Goal: Participate in discussion: Engage in conversation with other users on a specific topic

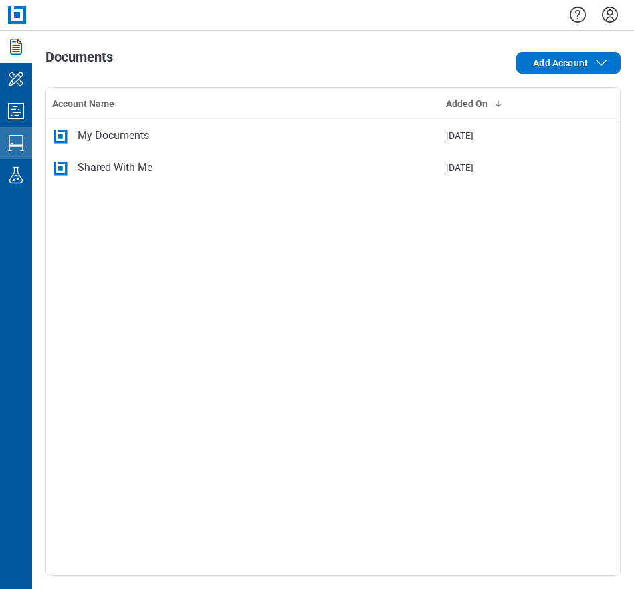
click at [11, 139] on icon "Studio Sessions" at bounding box center [15, 142] width 21 height 21
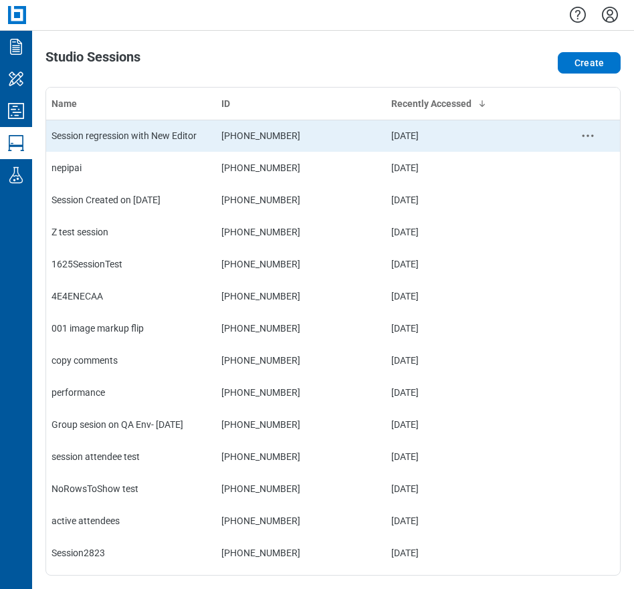
click at [165, 140] on div "Session regression with New Editor" at bounding box center [130, 135] width 159 height 13
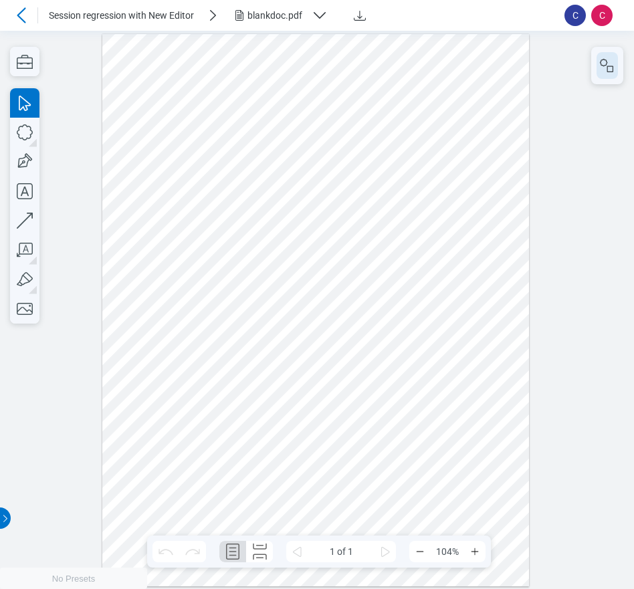
click at [602, 69] on icon "button" at bounding box center [607, 65] width 16 height 16
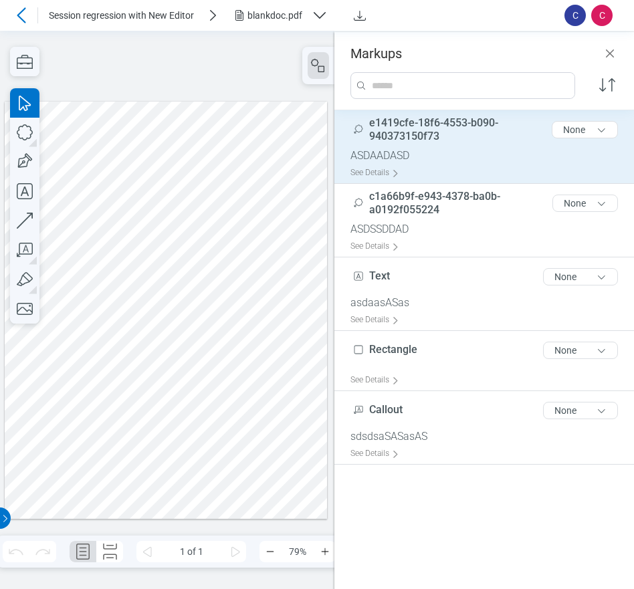
click at [388, 157] on div "ASDAADASD" at bounding box center [489, 155] width 278 height 13
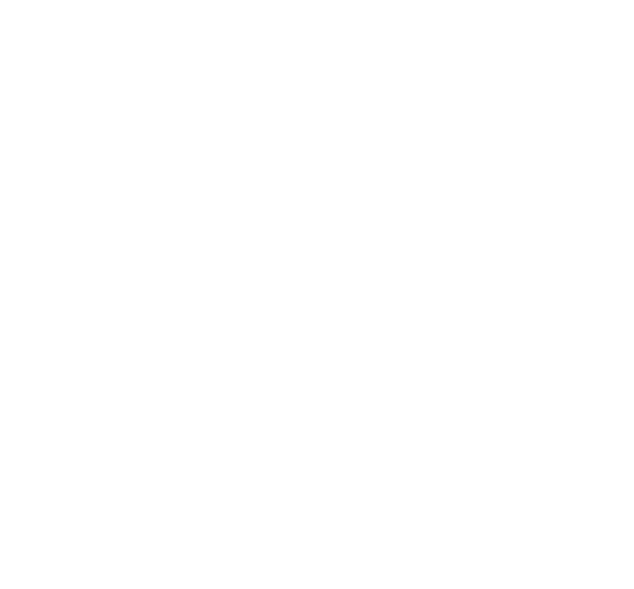
click at [221, 160] on div at bounding box center [317, 294] width 634 height 589
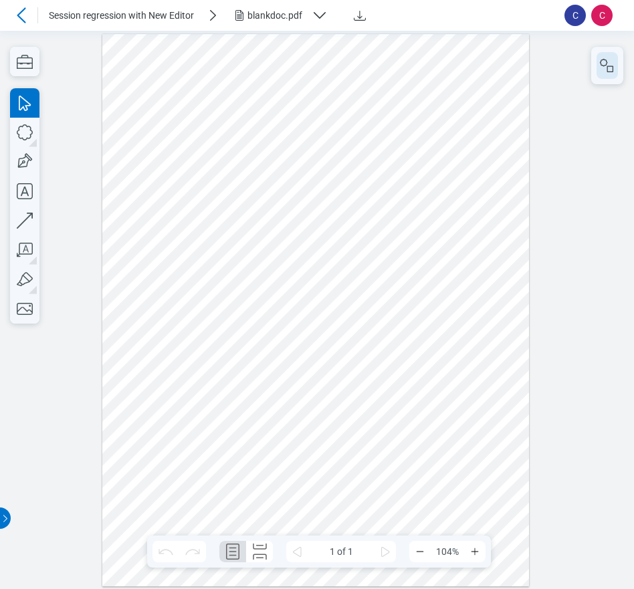
click at [614, 67] on icon "button" at bounding box center [607, 65] width 16 height 16
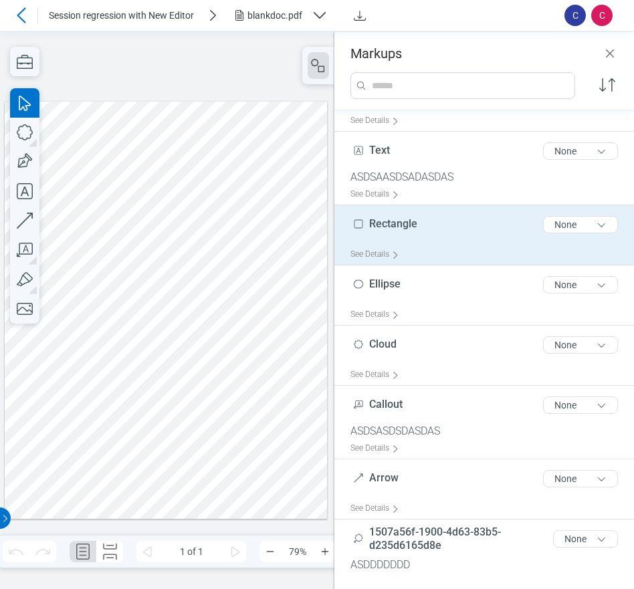
scroll to position [56, 0]
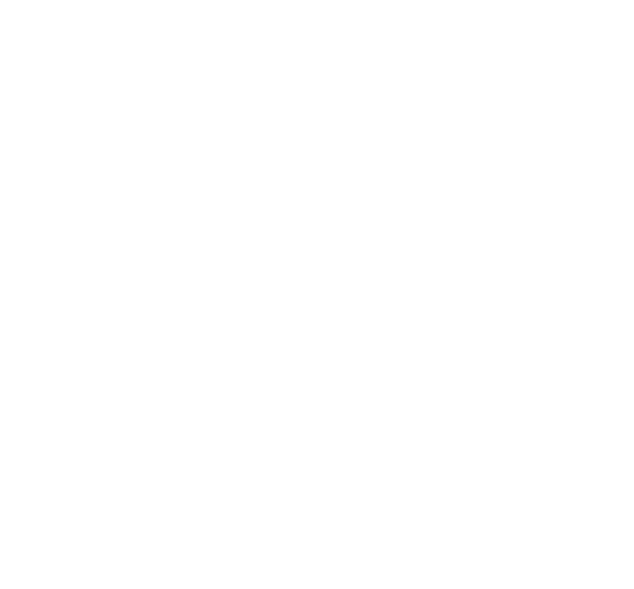
click at [272, 170] on div at bounding box center [317, 294] width 634 height 589
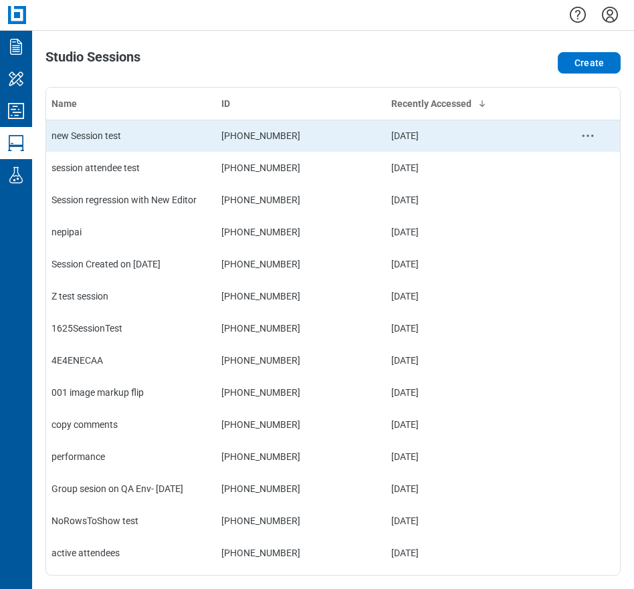
click at [120, 130] on div "new Session test" at bounding box center [130, 135] width 159 height 13
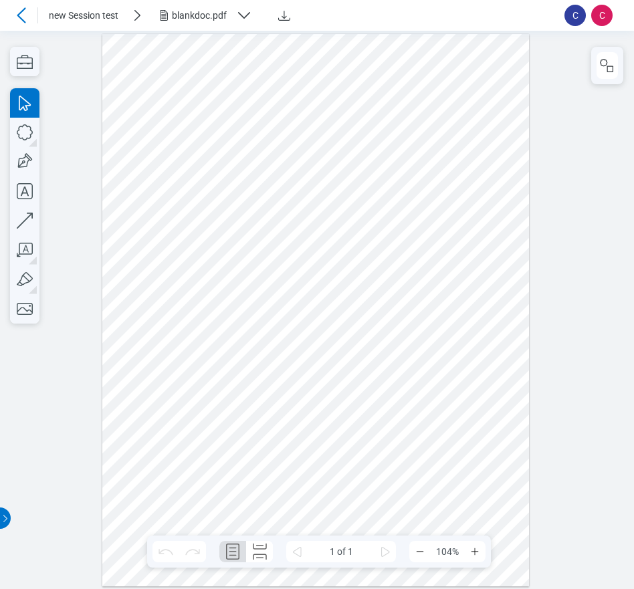
drag, startPoint x: 234, startPoint y: 13, endPoint x: 235, endPoint y: 22, distance: 8.7
click at [234, 13] on div "blankdoc.pdf" at bounding box center [209, 15] width 107 height 16
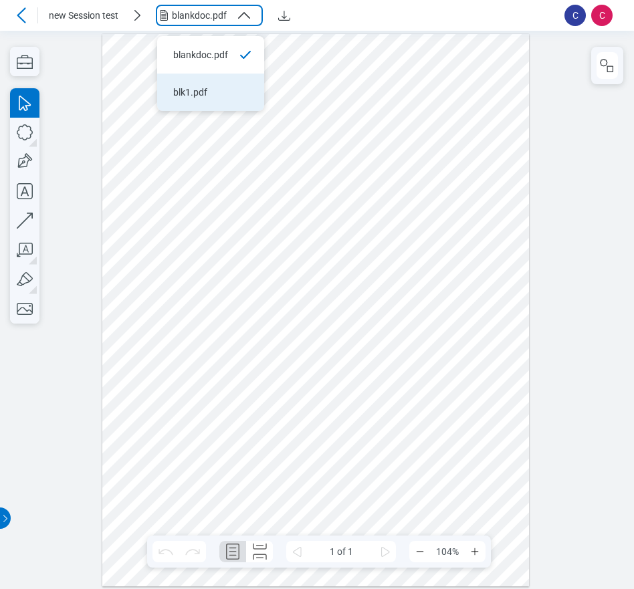
click at [211, 86] on div "blk1.pdf" at bounding box center [202, 92] width 59 height 13
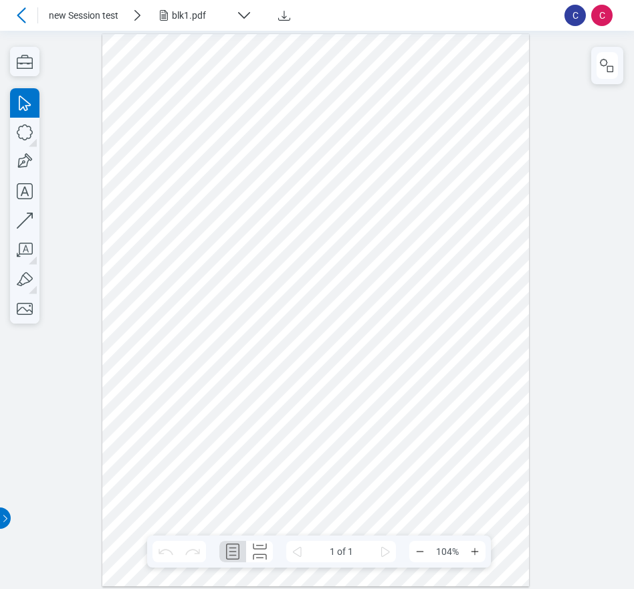
click at [310, 348] on div at bounding box center [315, 309] width 427 height 553
click at [21, 130] on icon "button" at bounding box center [24, 132] width 29 height 29
drag, startPoint x: 304, startPoint y: 218, endPoint x: 369, endPoint y: 349, distance: 146.2
click at [360, 329] on div at bounding box center [315, 309] width 427 height 553
click at [32, 134] on icon "button" at bounding box center [25, 132] width 16 height 16
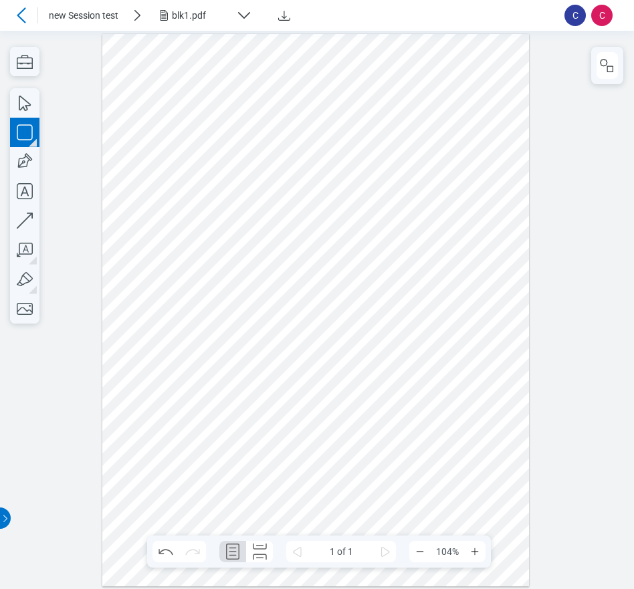
drag, startPoint x: 391, startPoint y: 212, endPoint x: 444, endPoint y: 280, distance: 86.2
click at [444, 280] on div at bounding box center [315, 309] width 427 height 553
click at [493, 280] on div at bounding box center [315, 309] width 427 height 553
click at [295, 263] on div at bounding box center [315, 309] width 427 height 553
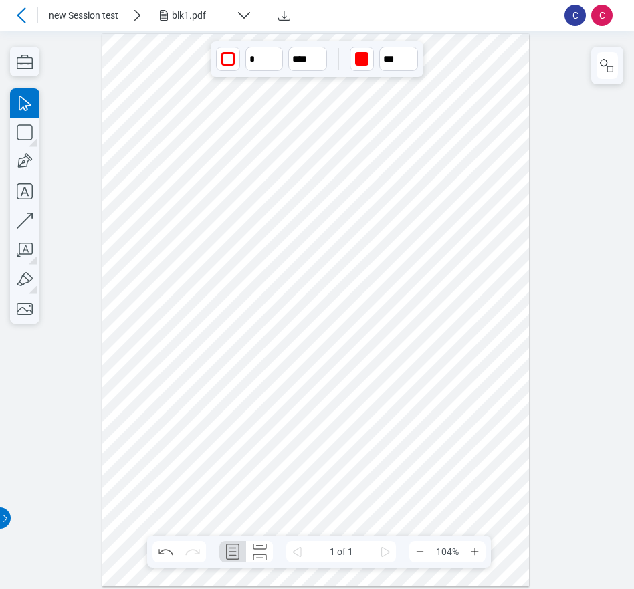
click at [419, 307] on div at bounding box center [315, 309] width 427 height 553
drag, startPoint x: 263, startPoint y: 168, endPoint x: 452, endPoint y: 368, distance: 274.8
click at [452, 368] on div at bounding box center [315, 309] width 427 height 553
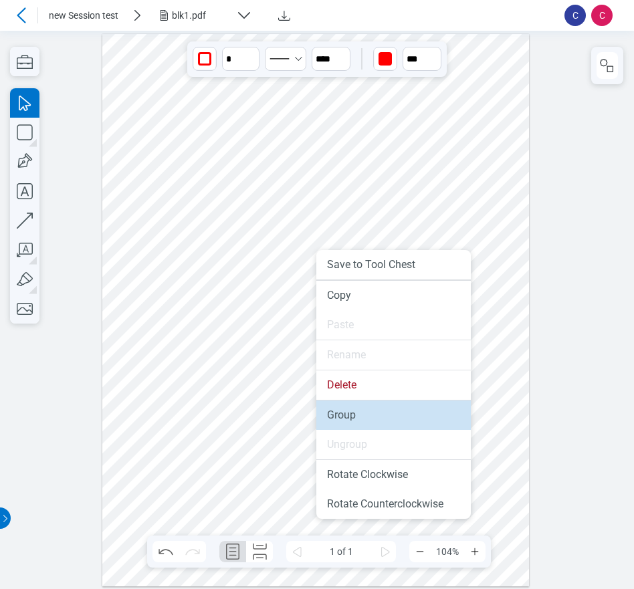
click at [346, 411] on li "Group" at bounding box center [393, 414] width 154 height 29
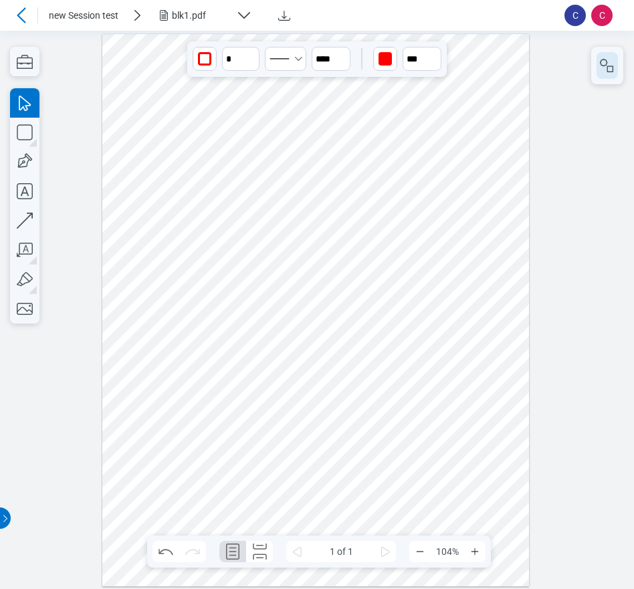
click at [600, 66] on icon "button" at bounding box center [607, 65] width 16 height 16
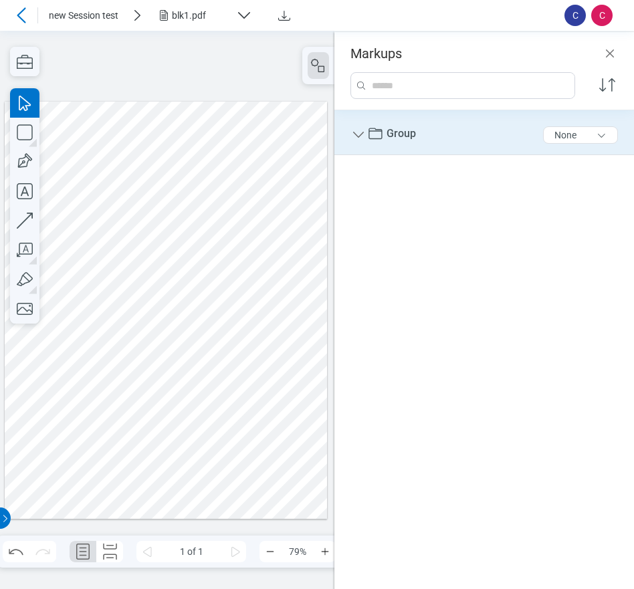
click at [362, 136] on icon "Group" at bounding box center [358, 135] width 16 height 16
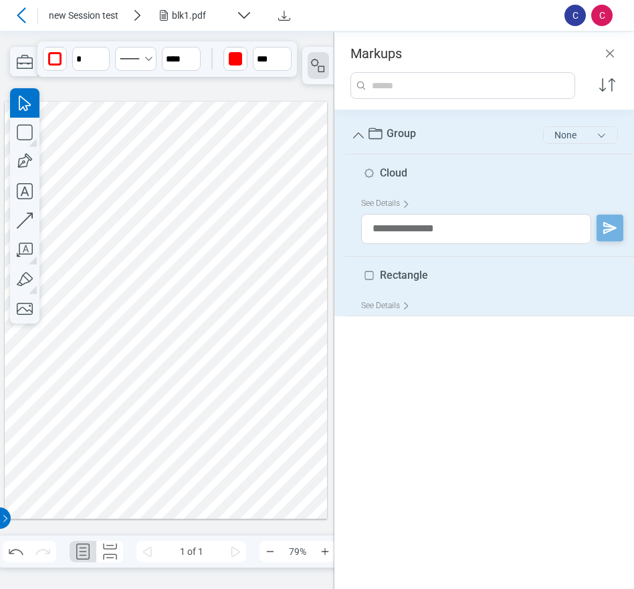
click at [579, 132] on button "None" at bounding box center [580, 134] width 75 height 17
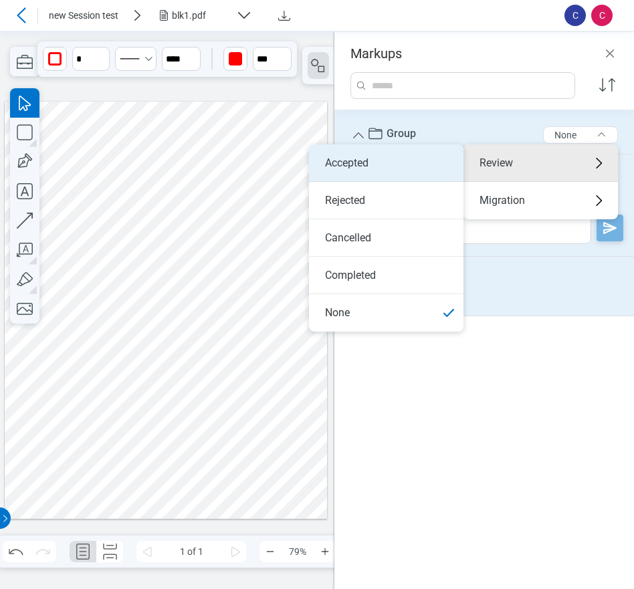
click at [396, 164] on li "Accepted" at bounding box center [386, 162] width 154 height 37
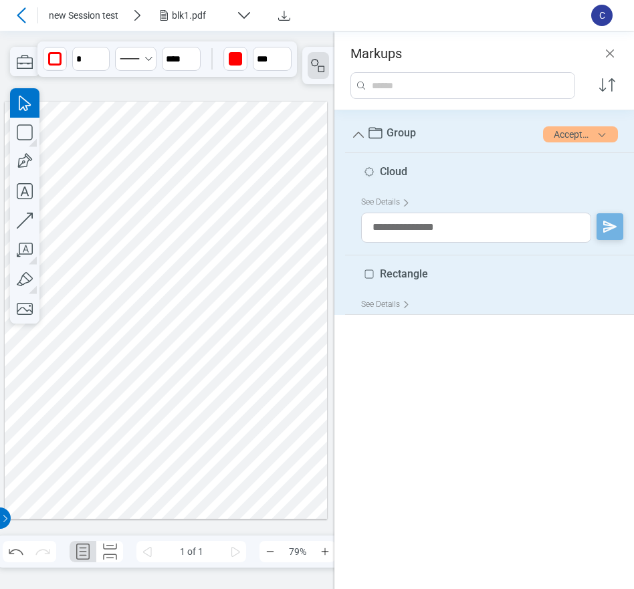
click at [203, 425] on div at bounding box center [166, 310] width 323 height 418
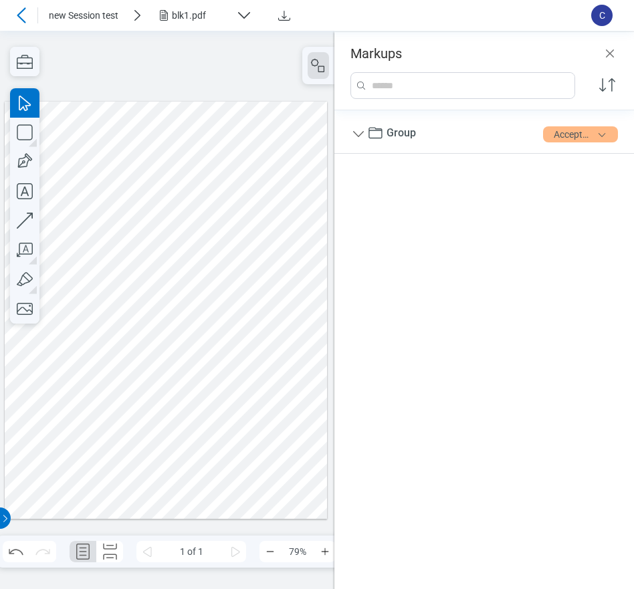
click at [19, 18] on icon at bounding box center [21, 15] width 16 height 16
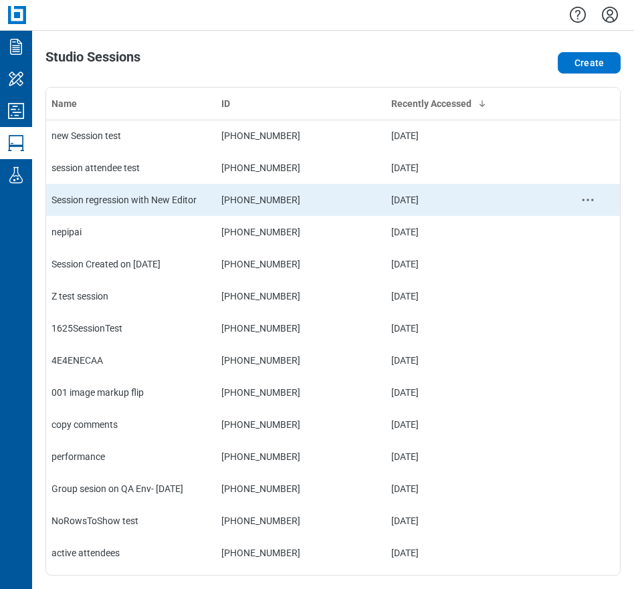
click at [106, 206] on div "Session regression with New Editor" at bounding box center [130, 199] width 159 height 13
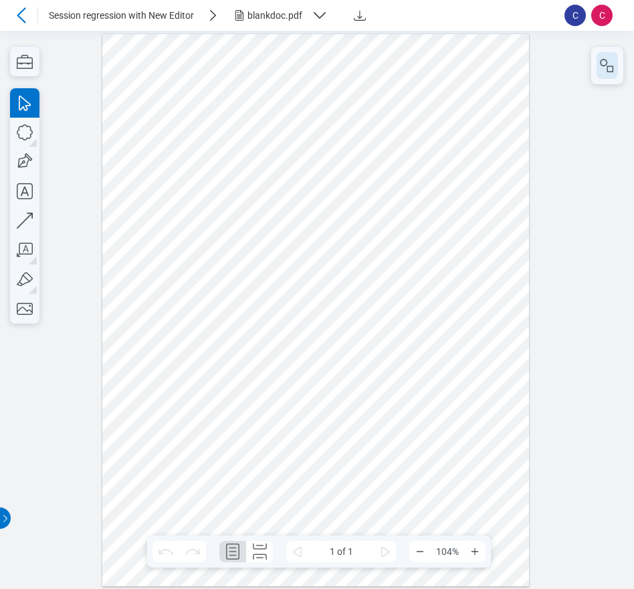
click at [602, 70] on icon "button" at bounding box center [607, 65] width 16 height 16
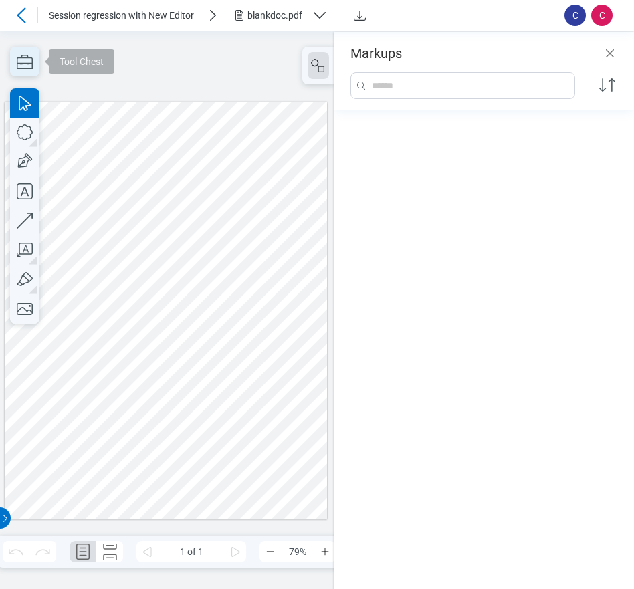
click at [23, 58] on icon "button" at bounding box center [24, 61] width 29 height 29
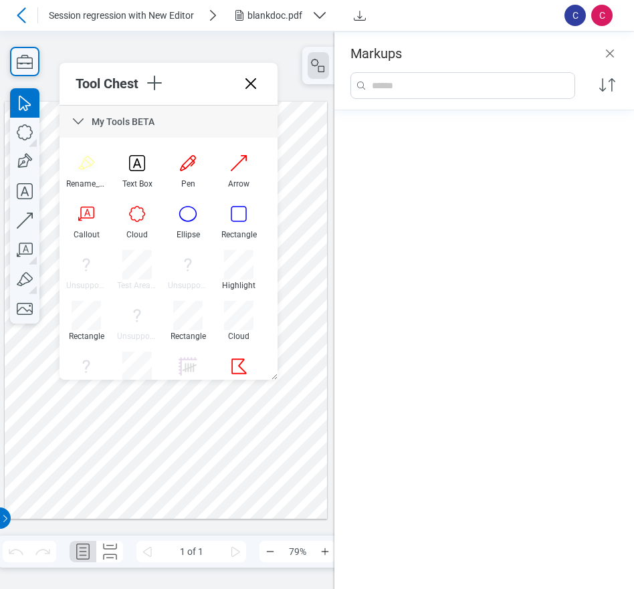
click at [249, 82] on icon at bounding box center [250, 83] width 11 height 11
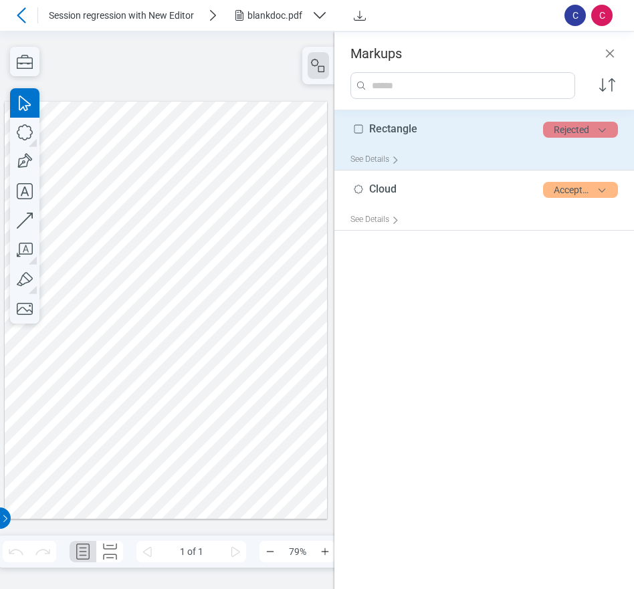
click at [584, 132] on button "Rejected" at bounding box center [580, 130] width 75 height 16
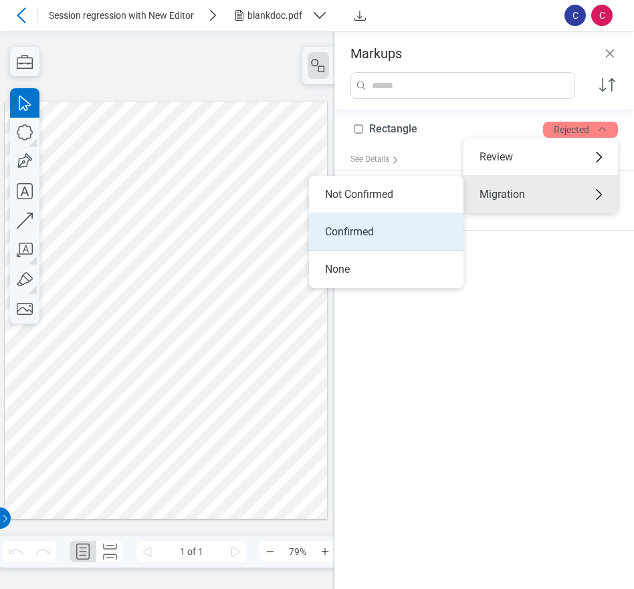
click at [358, 231] on li "Confirmed" at bounding box center [386, 231] width 154 height 37
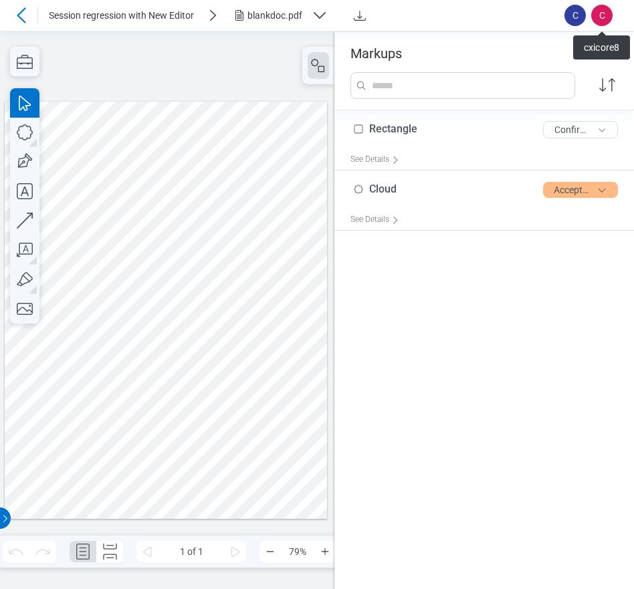
click at [513, 275] on div "Rectangle 9 of 300 characters Confirmed See Details Cloud 5 of 300 characters A…" at bounding box center [483, 342] width 299 height 465
click at [610, 56] on icon "Close" at bounding box center [610, 53] width 16 height 16
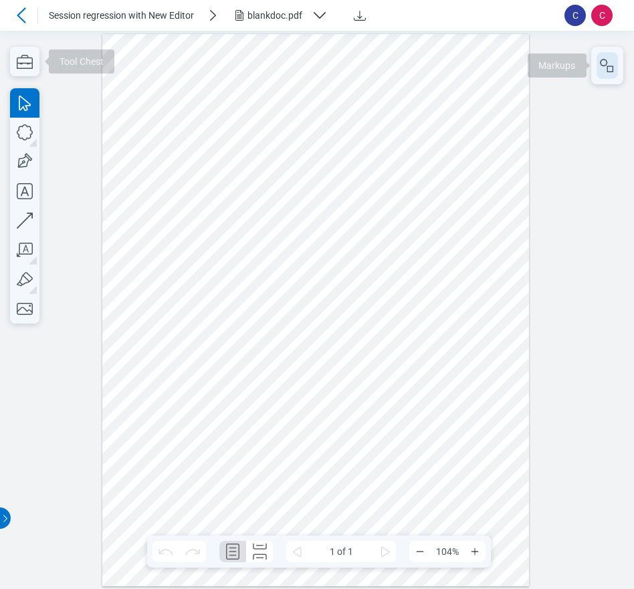
click at [603, 70] on icon "button" at bounding box center [607, 65] width 16 height 16
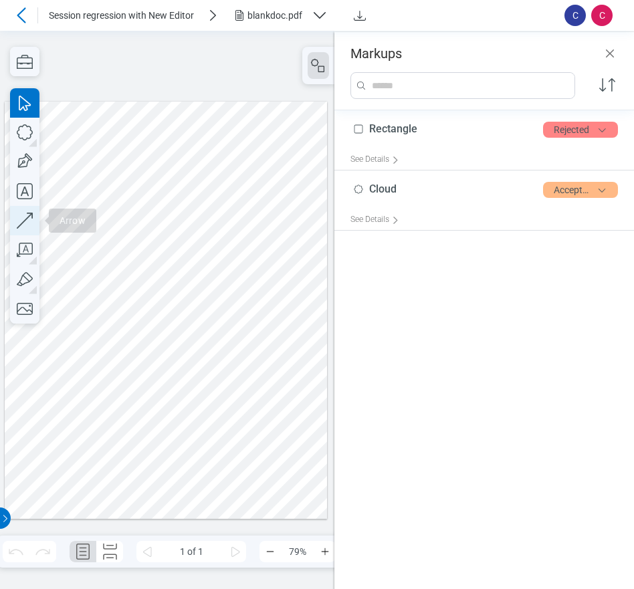
click at [31, 221] on icon "button" at bounding box center [24, 220] width 29 height 29
drag, startPoint x: 181, startPoint y: 310, endPoint x: 217, endPoint y: 288, distance: 42.0
click at [217, 288] on div at bounding box center [166, 310] width 323 height 418
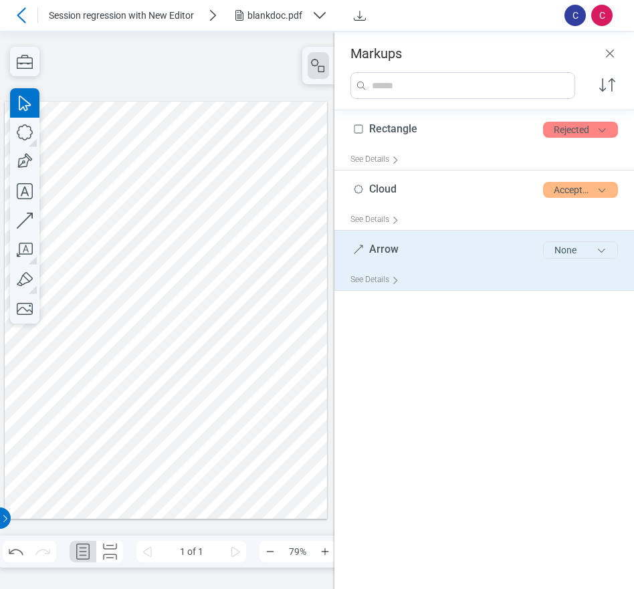
click at [570, 255] on button "None" at bounding box center [580, 249] width 75 height 17
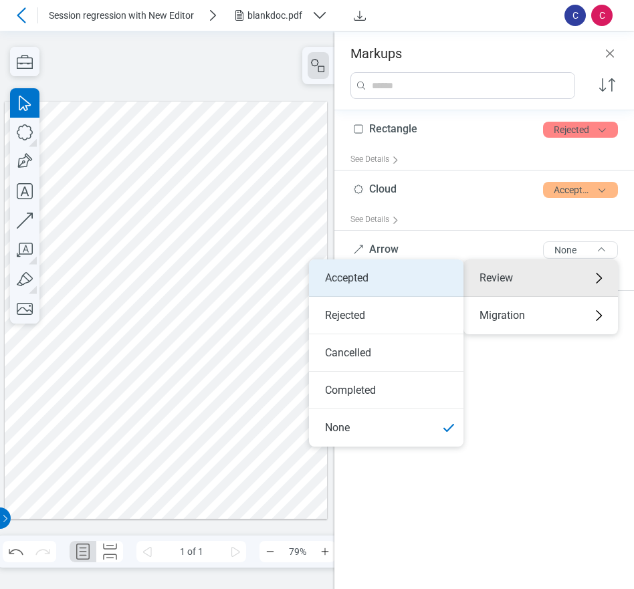
click at [392, 285] on li "Accepted" at bounding box center [386, 277] width 154 height 37
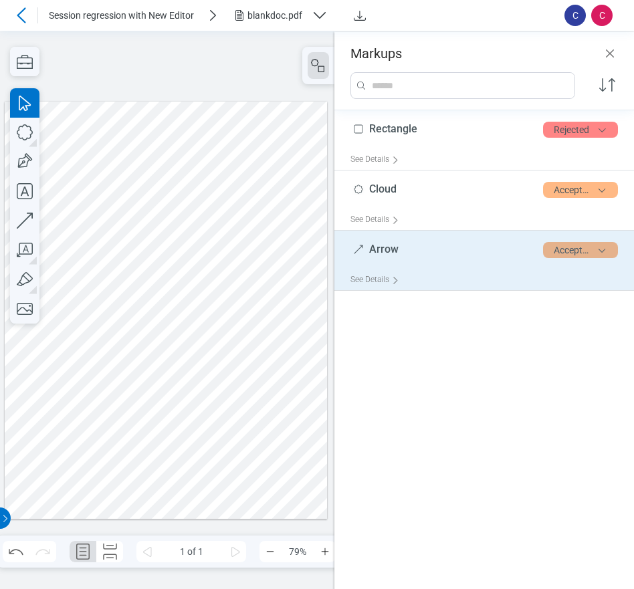
click at [569, 252] on button "Accepted" at bounding box center [580, 250] width 75 height 16
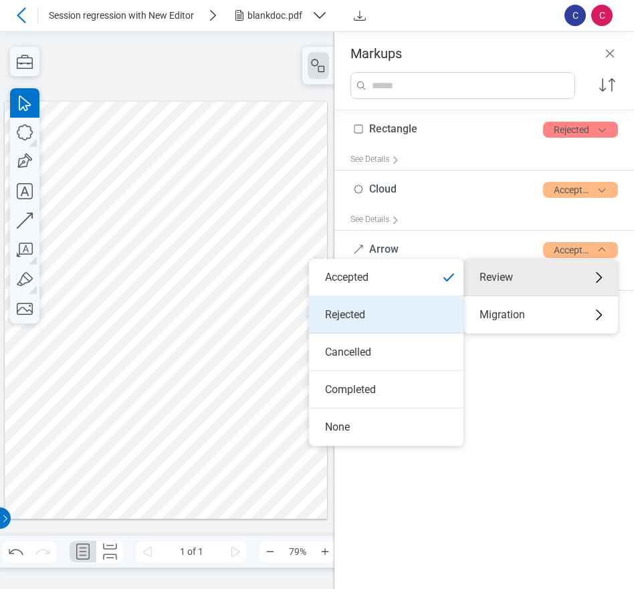
click at [384, 316] on li "Rejected" at bounding box center [386, 314] width 154 height 37
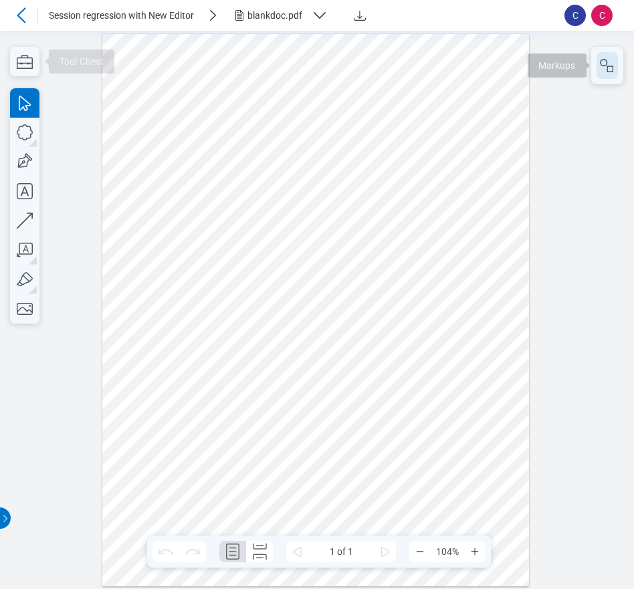
click at [606, 77] on button "button" at bounding box center [606, 65] width 21 height 27
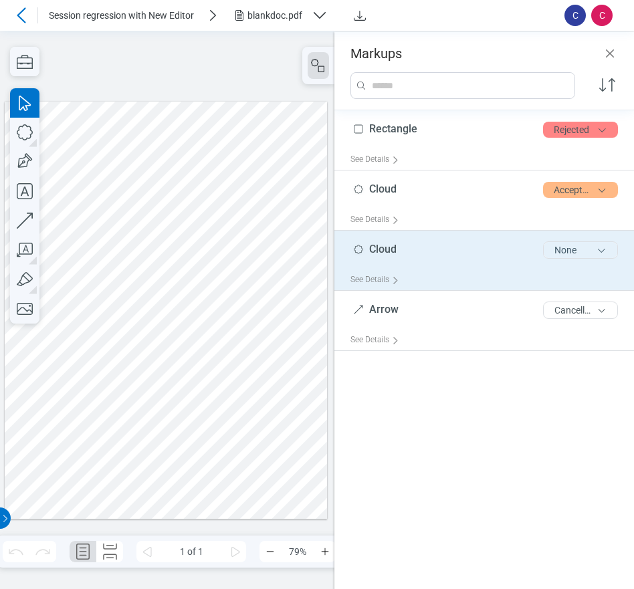
click at [573, 252] on button "None" at bounding box center [580, 249] width 75 height 17
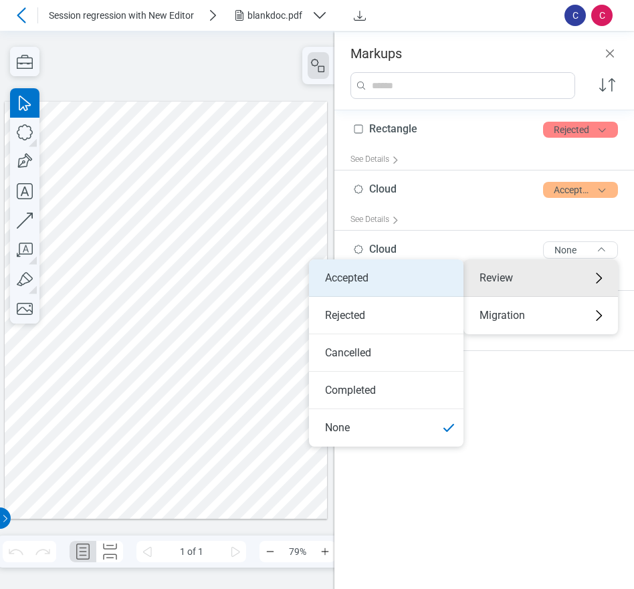
click at [373, 283] on li "Accepted" at bounding box center [386, 277] width 154 height 37
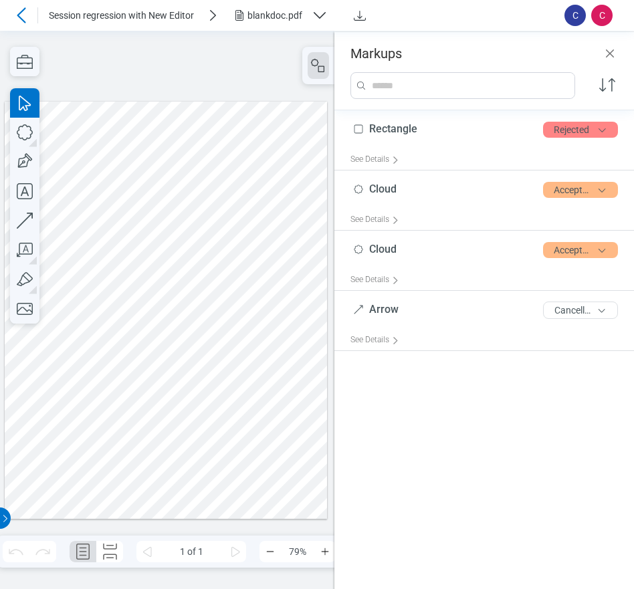
click at [223, 416] on div at bounding box center [166, 310] width 323 height 418
click at [202, 416] on div at bounding box center [166, 310] width 323 height 418
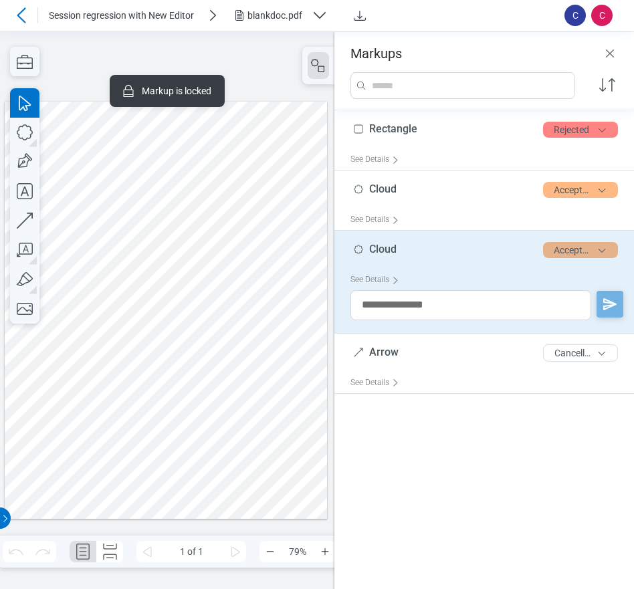
click at [574, 248] on button "Accepted" at bounding box center [580, 250] width 75 height 16
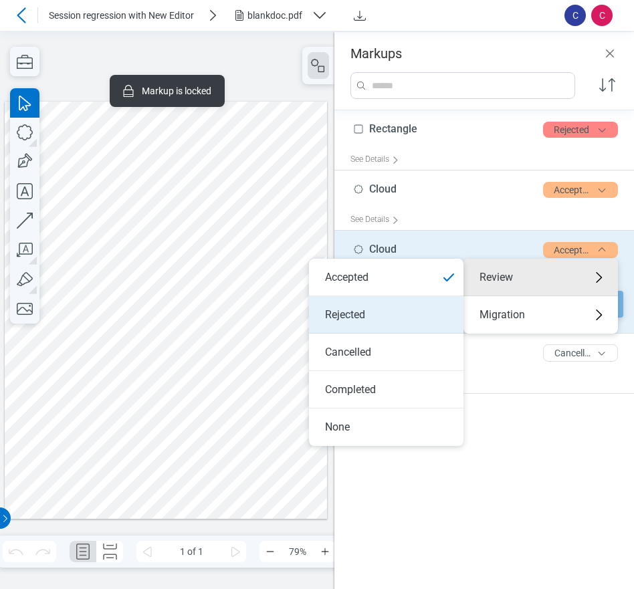
click at [416, 310] on li "Rejected" at bounding box center [386, 314] width 154 height 37
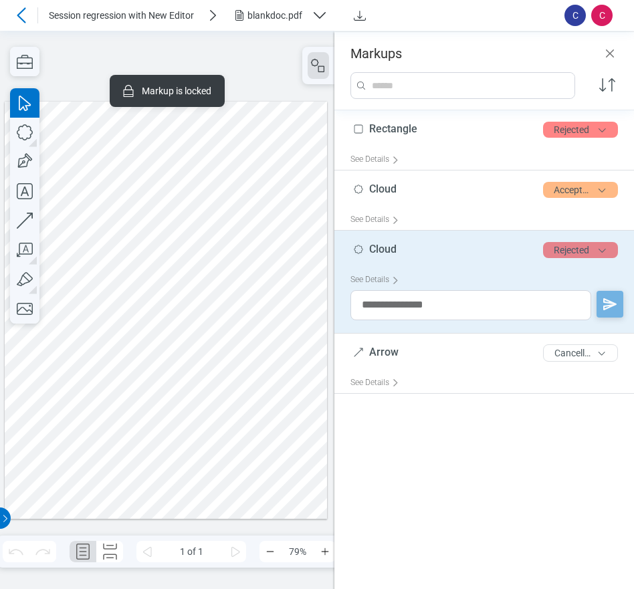
click at [574, 254] on button "Rejected" at bounding box center [580, 250] width 75 height 16
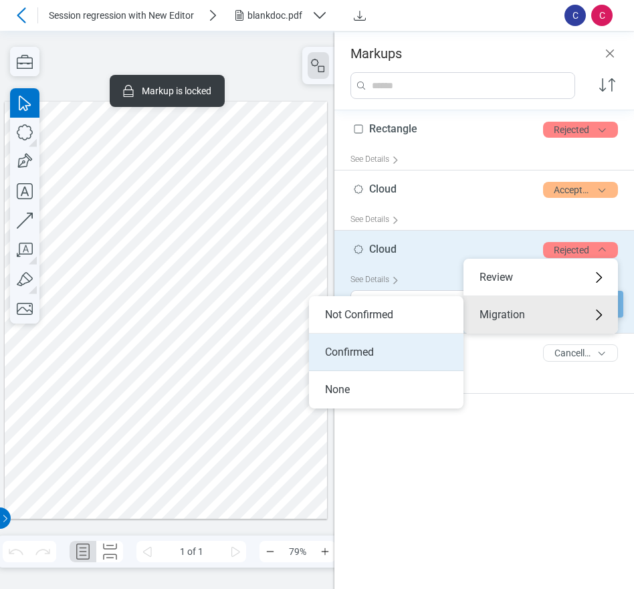
click at [386, 345] on li "Confirmed" at bounding box center [386, 352] width 154 height 37
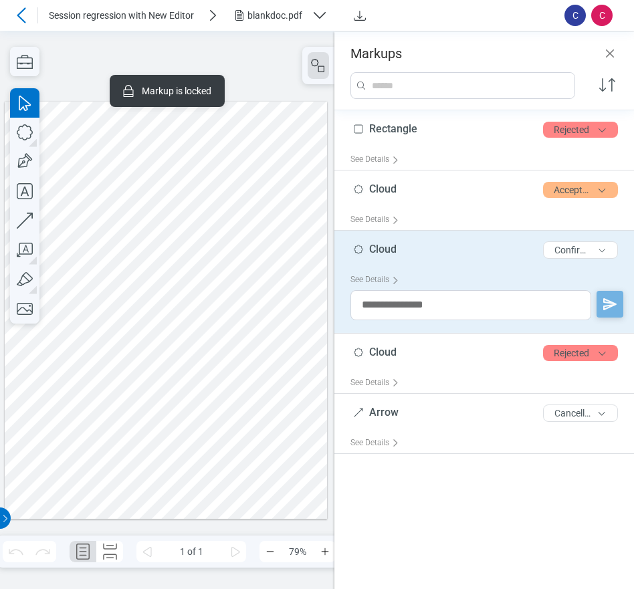
drag, startPoint x: 282, startPoint y: 396, endPoint x: 188, endPoint y: 275, distance: 152.8
click at [281, 392] on div at bounding box center [166, 310] width 323 height 418
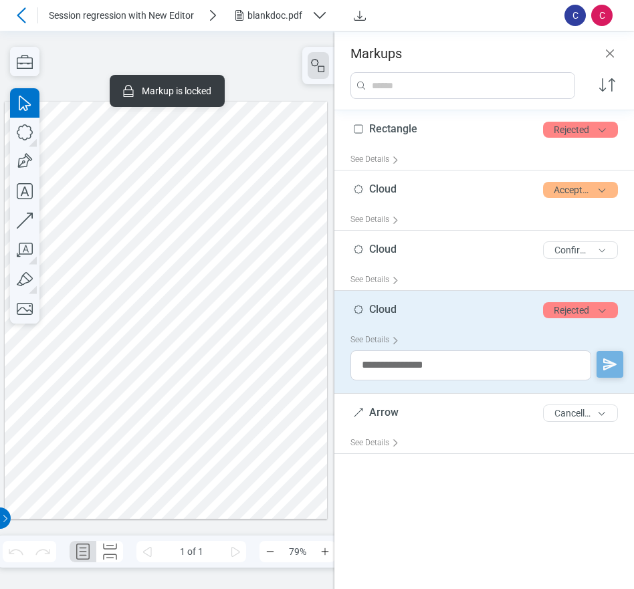
click at [144, 242] on div at bounding box center [166, 310] width 323 height 418
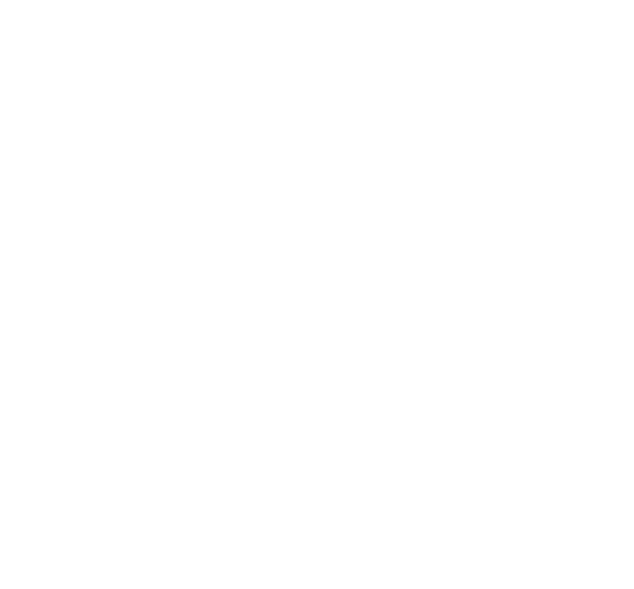
click at [211, 142] on div at bounding box center [317, 294] width 634 height 589
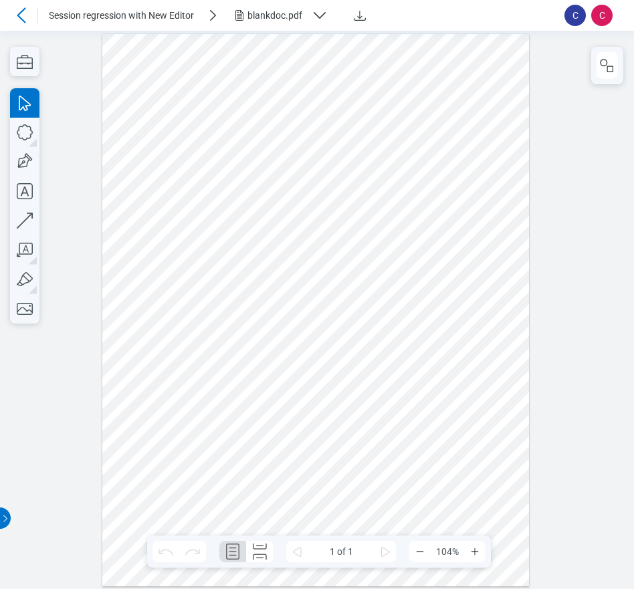
drag, startPoint x: 316, startPoint y: 336, endPoint x: 323, endPoint y: 336, distance: 7.4
click at [316, 336] on div at bounding box center [315, 309] width 427 height 553
click at [339, 259] on div at bounding box center [315, 309] width 427 height 553
click at [604, 66] on icon "button" at bounding box center [607, 65] width 16 height 16
click at [609, 70] on icon "button" at bounding box center [607, 65] width 16 height 16
